Goal: Task Accomplishment & Management: Manage account settings

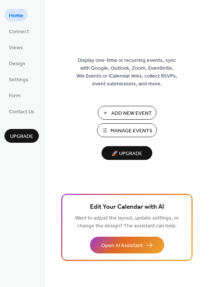
click at [138, 135] on span "Manage Events" at bounding box center [131, 131] width 42 height 8
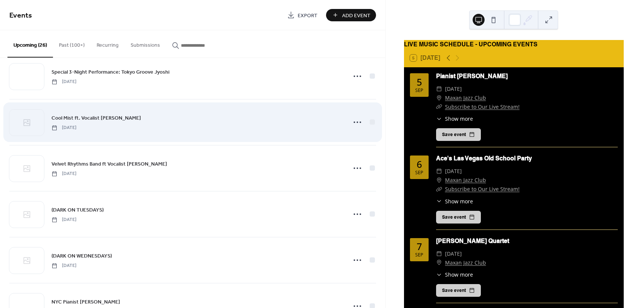
scroll to position [411, 0]
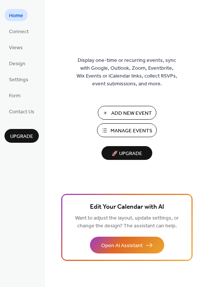
click at [117, 131] on span "Manage Events" at bounding box center [131, 131] width 42 height 8
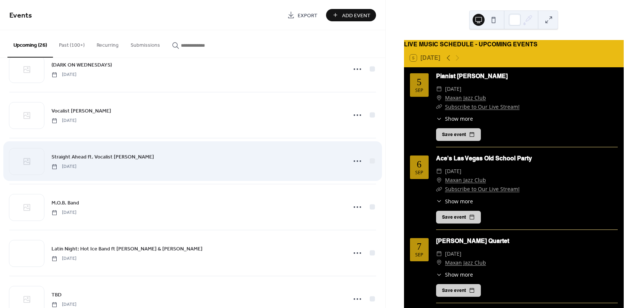
scroll to position [896, 0]
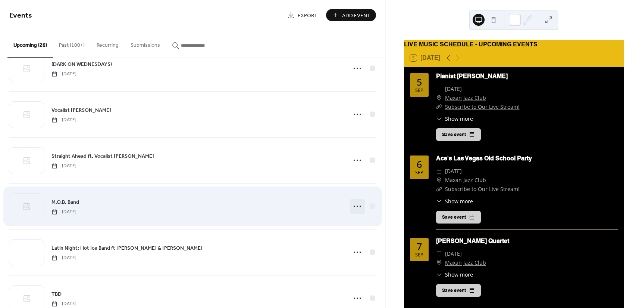
click at [350, 204] on div at bounding box center [357, 206] width 15 height 15
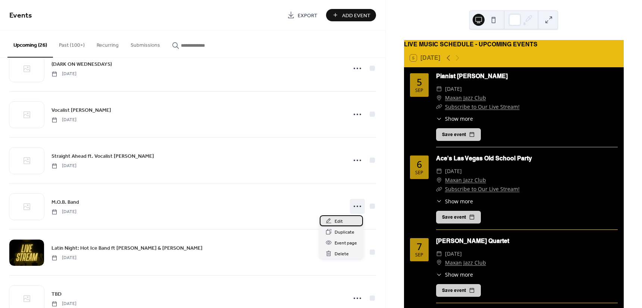
click at [346, 218] on div "Edit" at bounding box center [341, 220] width 43 height 11
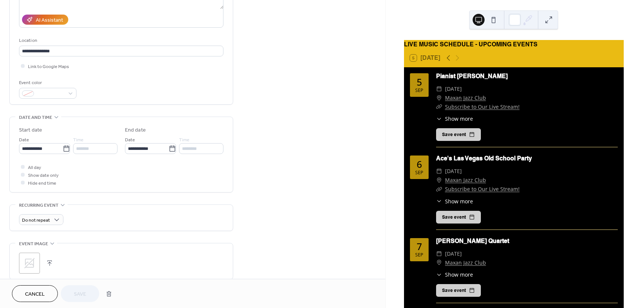
scroll to position [187, 0]
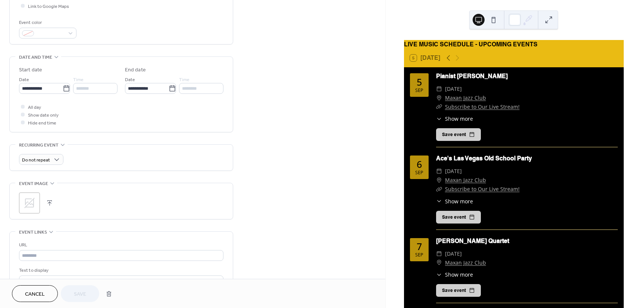
click at [30, 197] on icon at bounding box center [30, 203] width 12 height 12
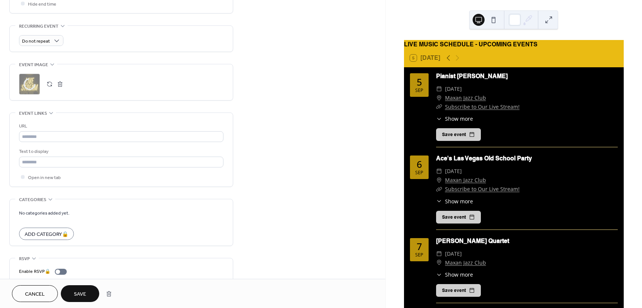
scroll to position [332, 0]
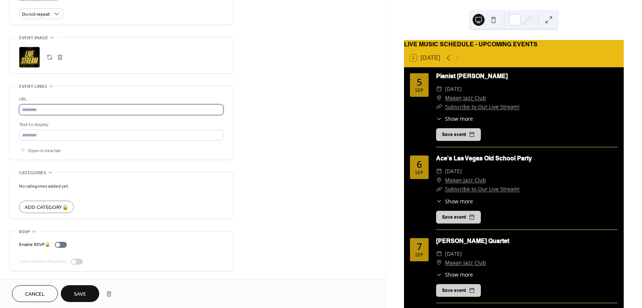
click at [59, 112] on input "text" at bounding box center [121, 109] width 205 height 11
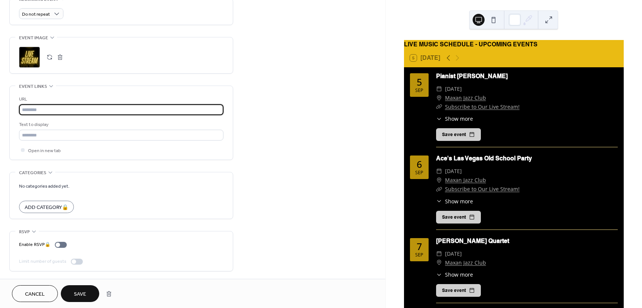
type input "**********"
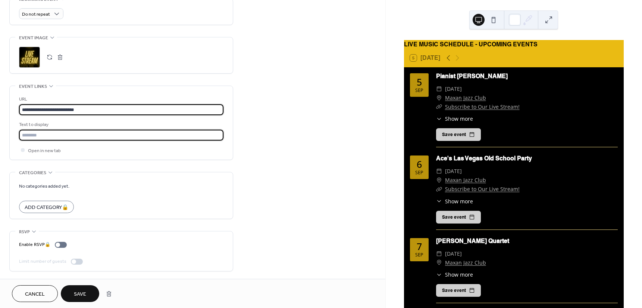
type input "**********"
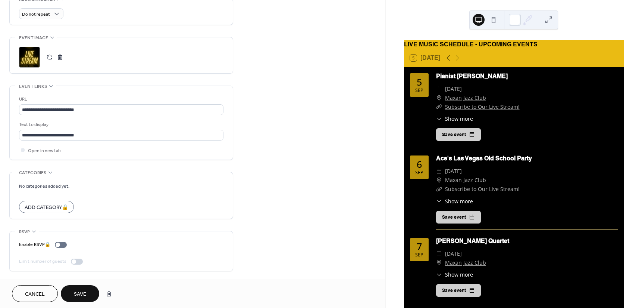
click at [34, 60] on div ";" at bounding box center [29, 57] width 21 height 21
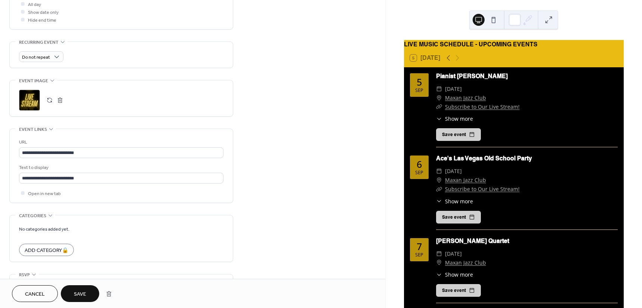
scroll to position [299, 0]
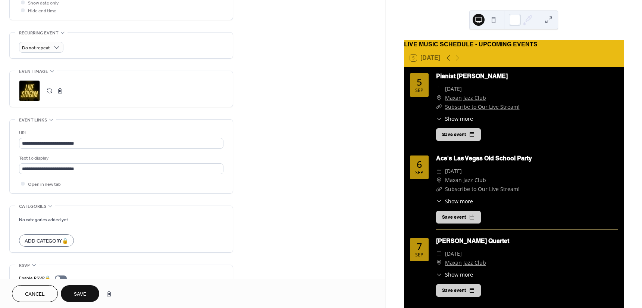
click at [82, 290] on span "Save" at bounding box center [80, 294] width 12 height 8
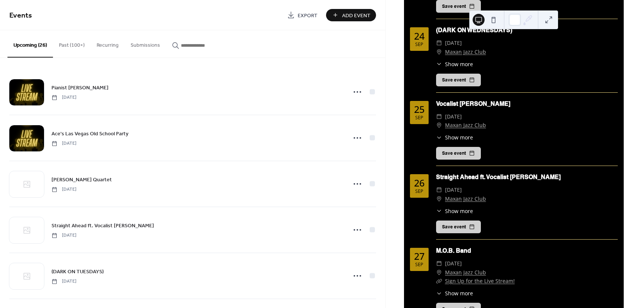
scroll to position [1567, 0]
